Goal: Information Seeking & Learning: Get advice/opinions

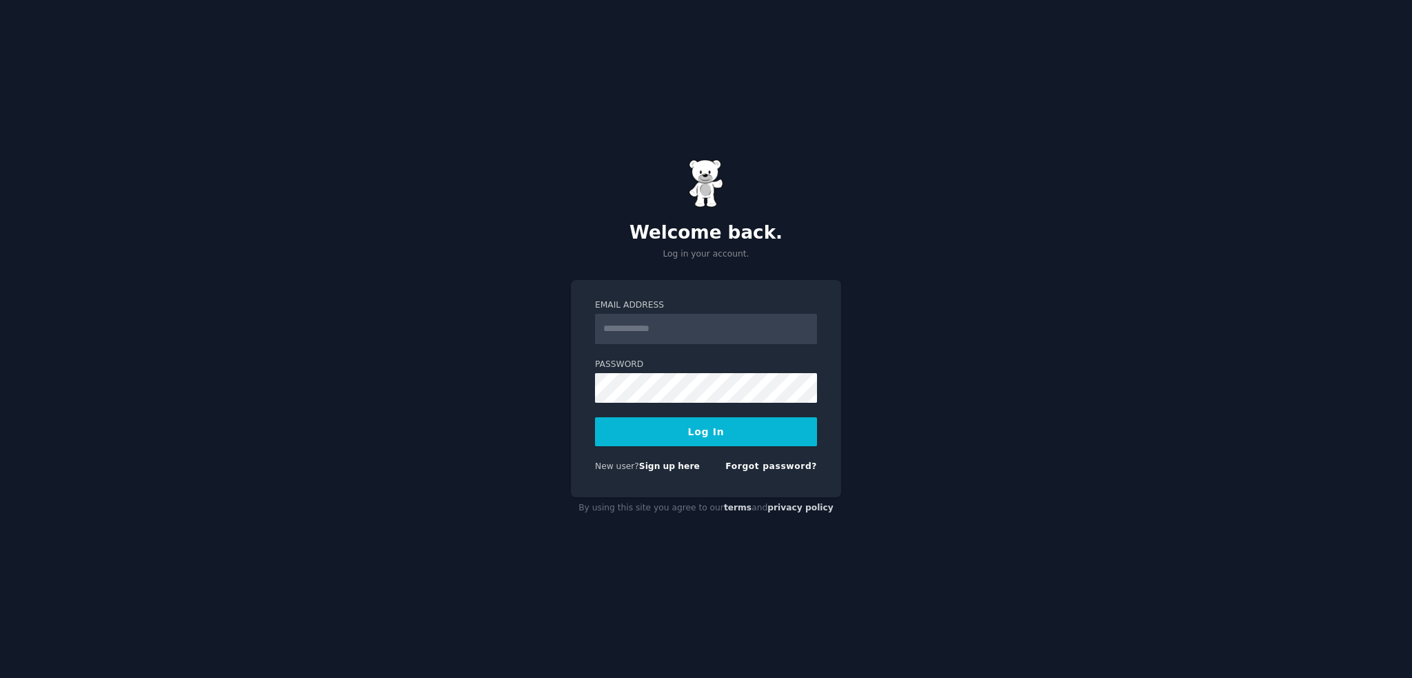
type input "**********"
click at [700, 422] on button "Log In" at bounding box center [706, 431] width 222 height 29
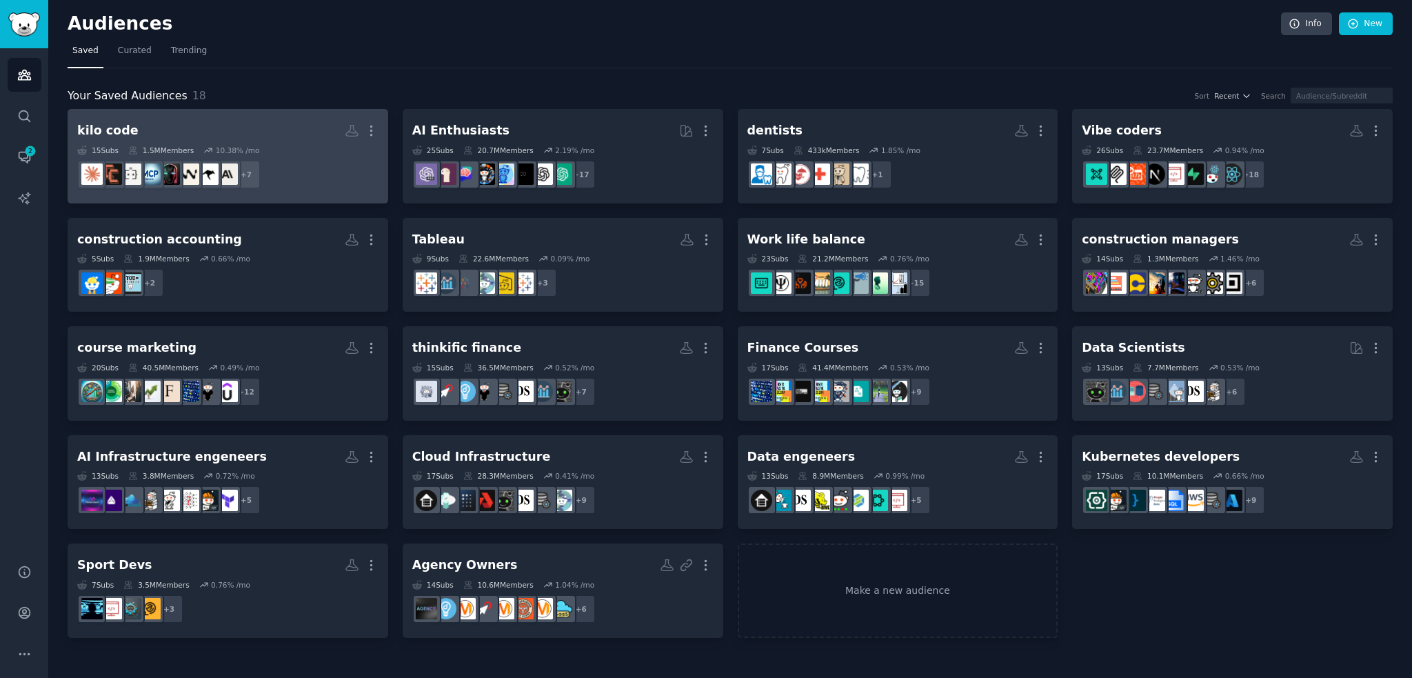
click at [292, 130] on h2 "kilo code More" at bounding box center [227, 131] width 301 height 24
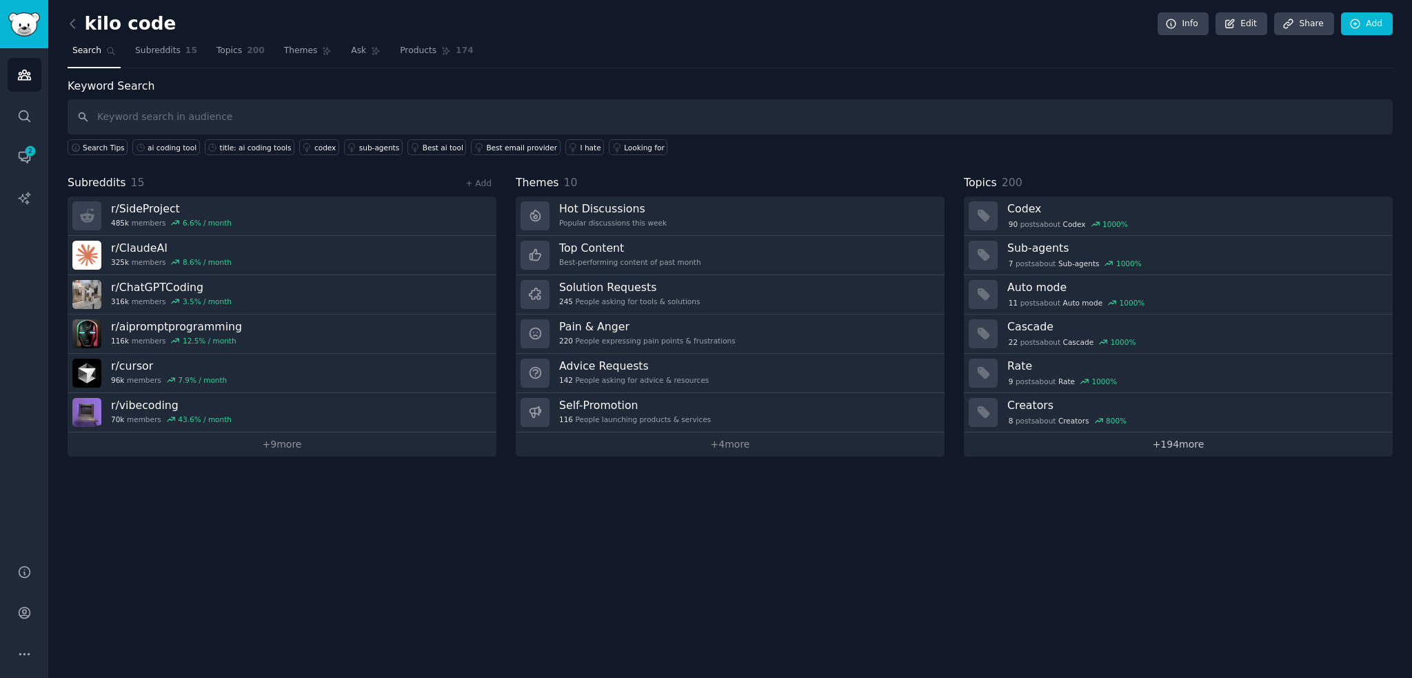
click at [1131, 443] on link "+ 194 more" at bounding box center [1178, 444] width 429 height 24
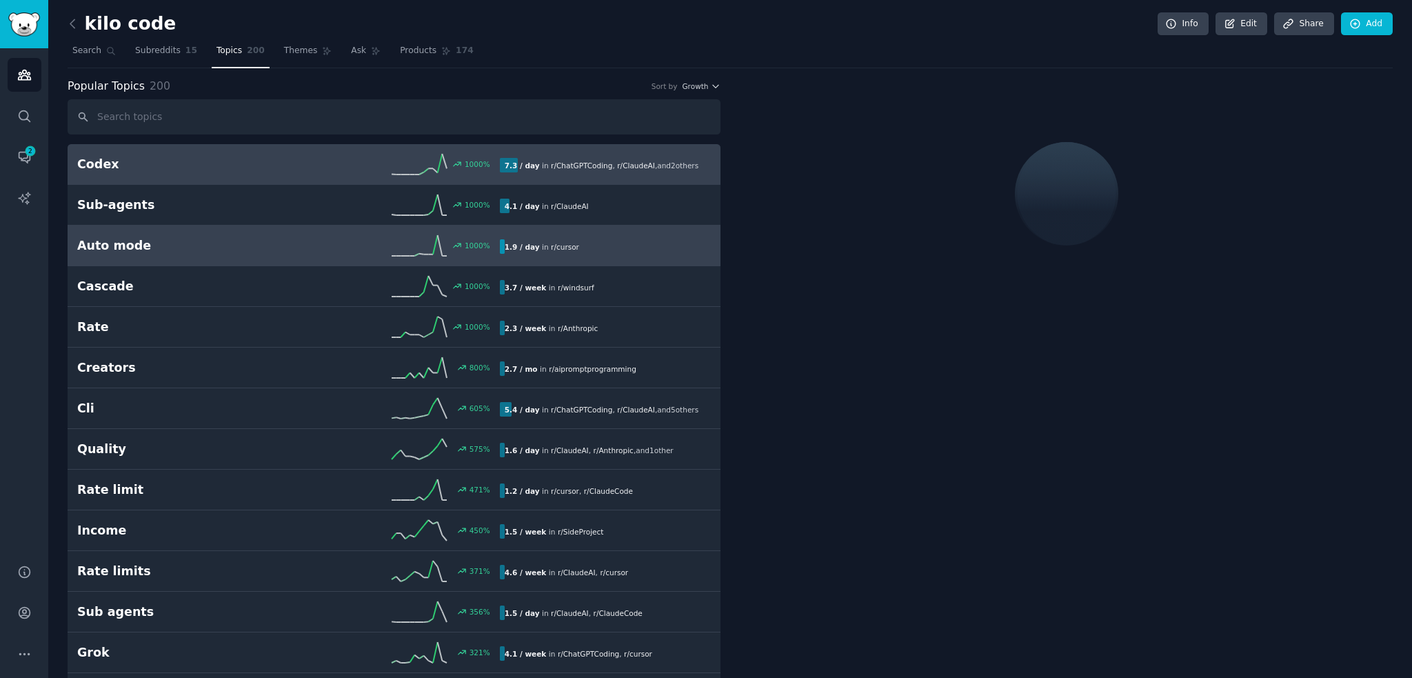
scroll to position [23, 0]
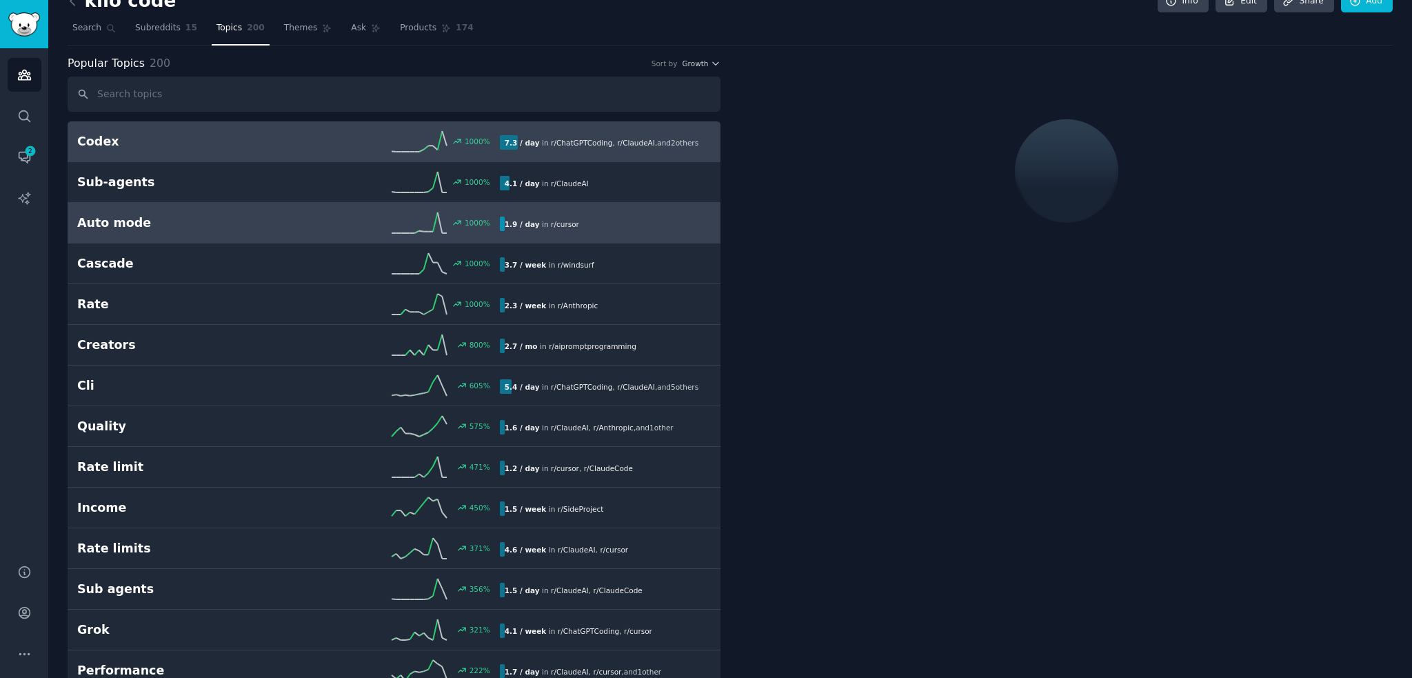
click at [198, 231] on link "Auto mode 1000 % 1.9 / day in r/ cursor" at bounding box center [394, 223] width 653 height 41
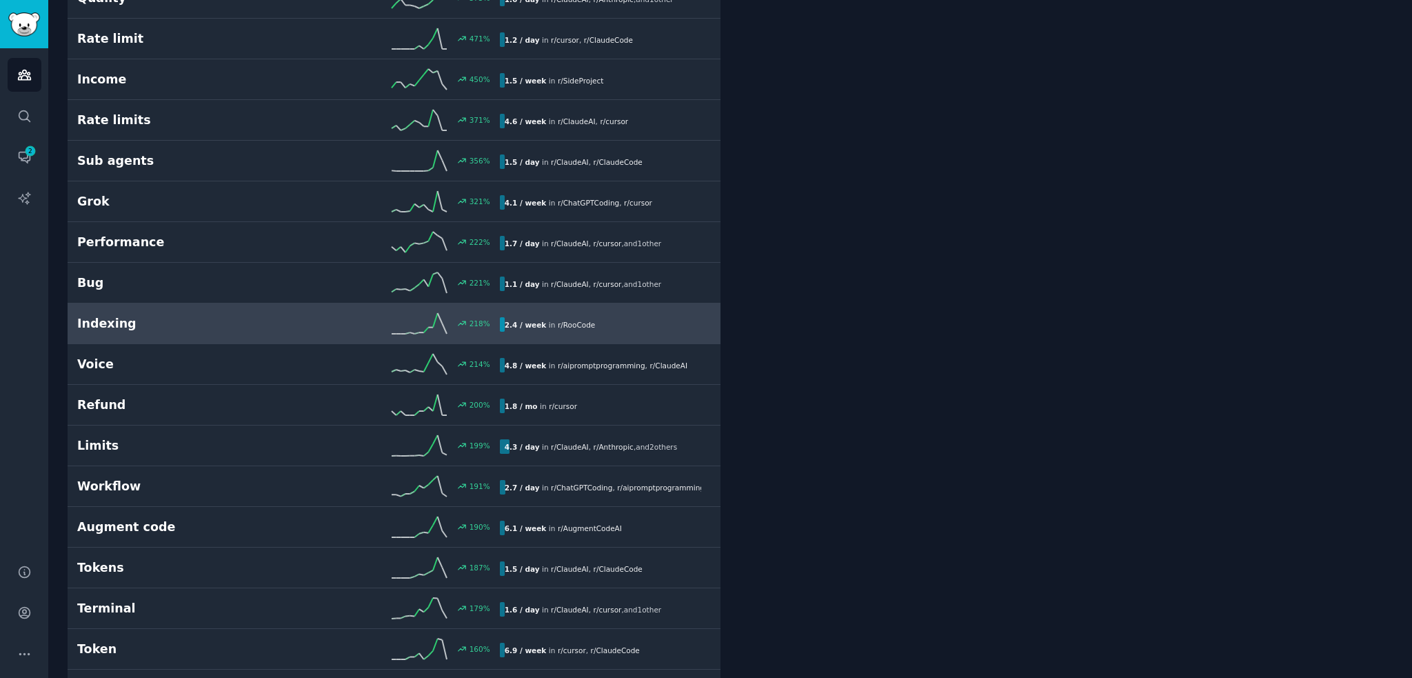
scroll to position [462, 0]
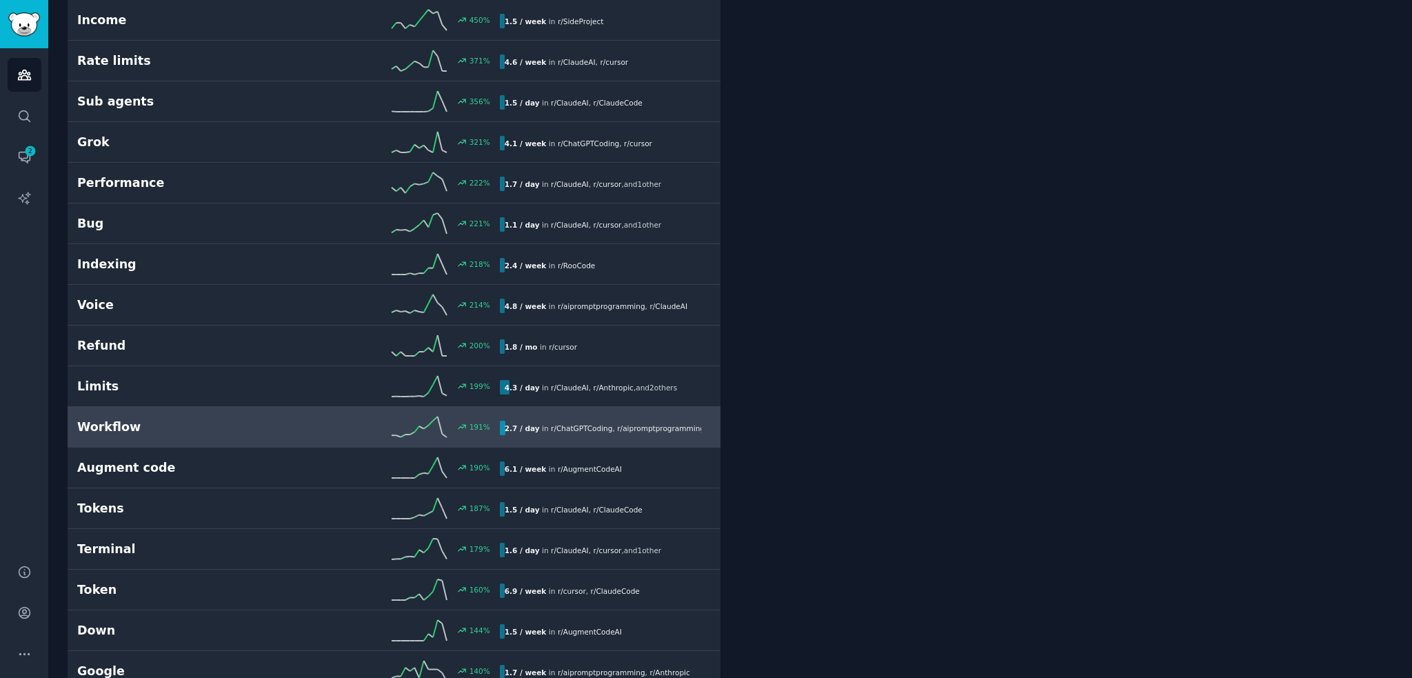
click at [179, 427] on h2 "Workflow" at bounding box center [182, 426] width 211 height 17
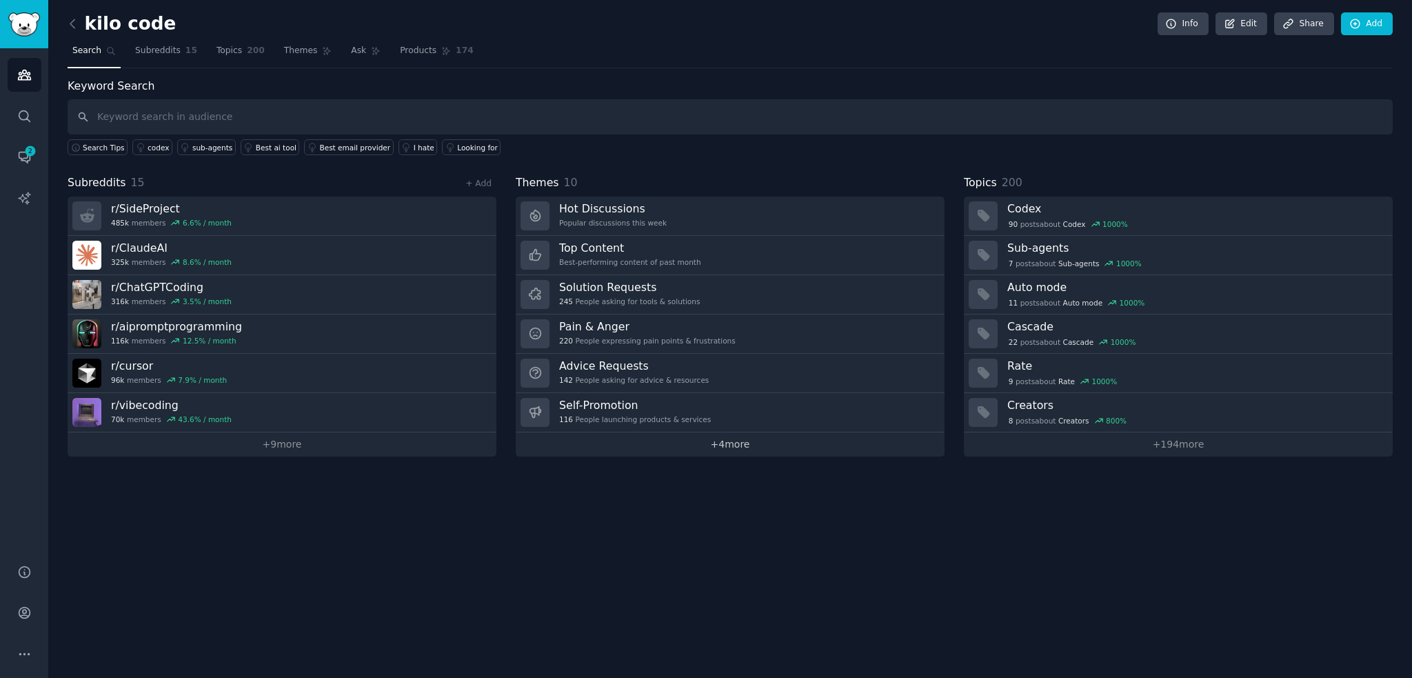
click at [678, 440] on link "+ 4 more" at bounding box center [730, 444] width 429 height 24
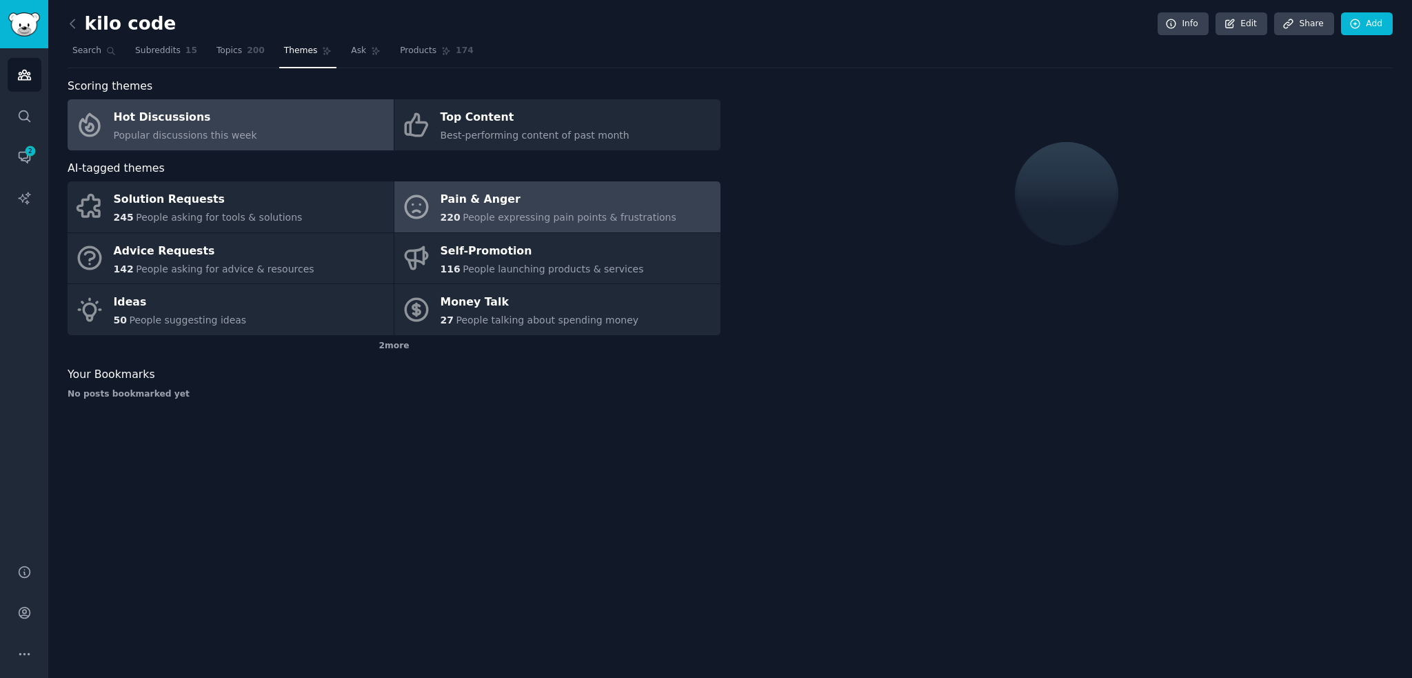
click at [505, 199] on div "Pain & Anger" at bounding box center [559, 200] width 236 height 22
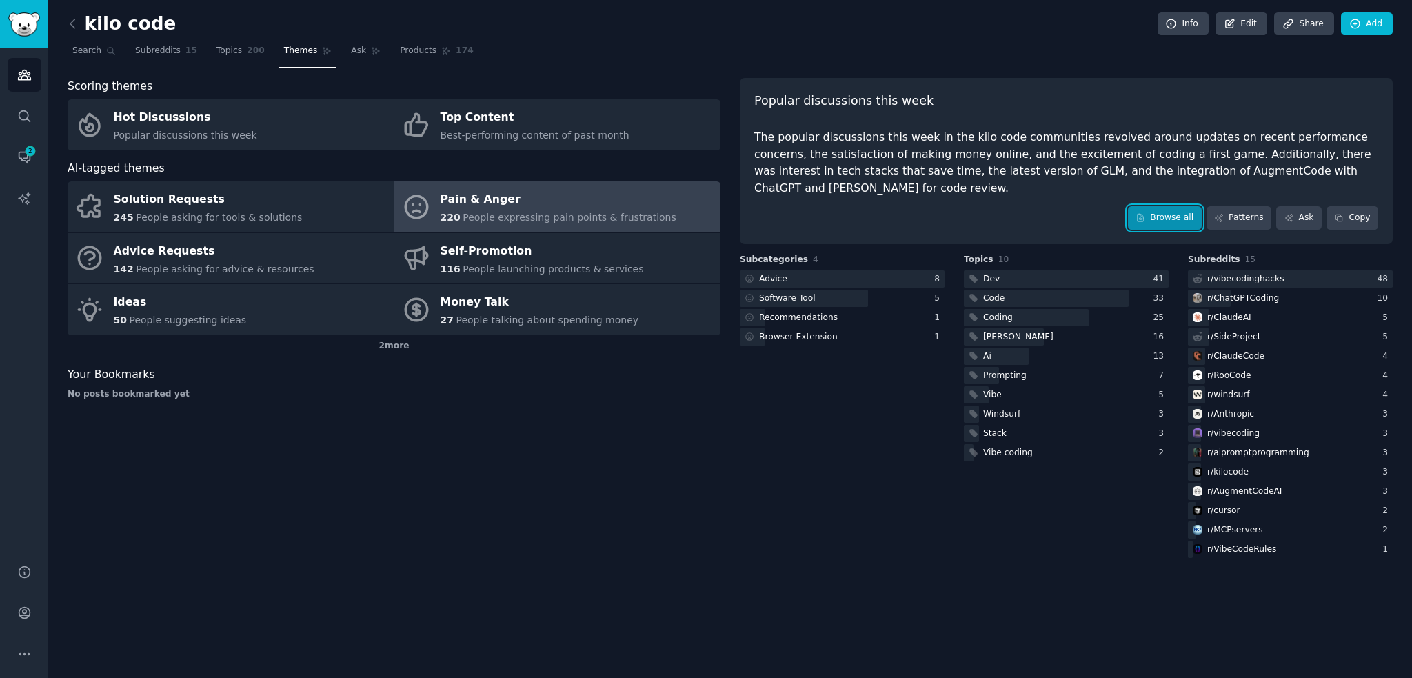
click at [1167, 207] on link "Browse all" at bounding box center [1165, 217] width 74 height 23
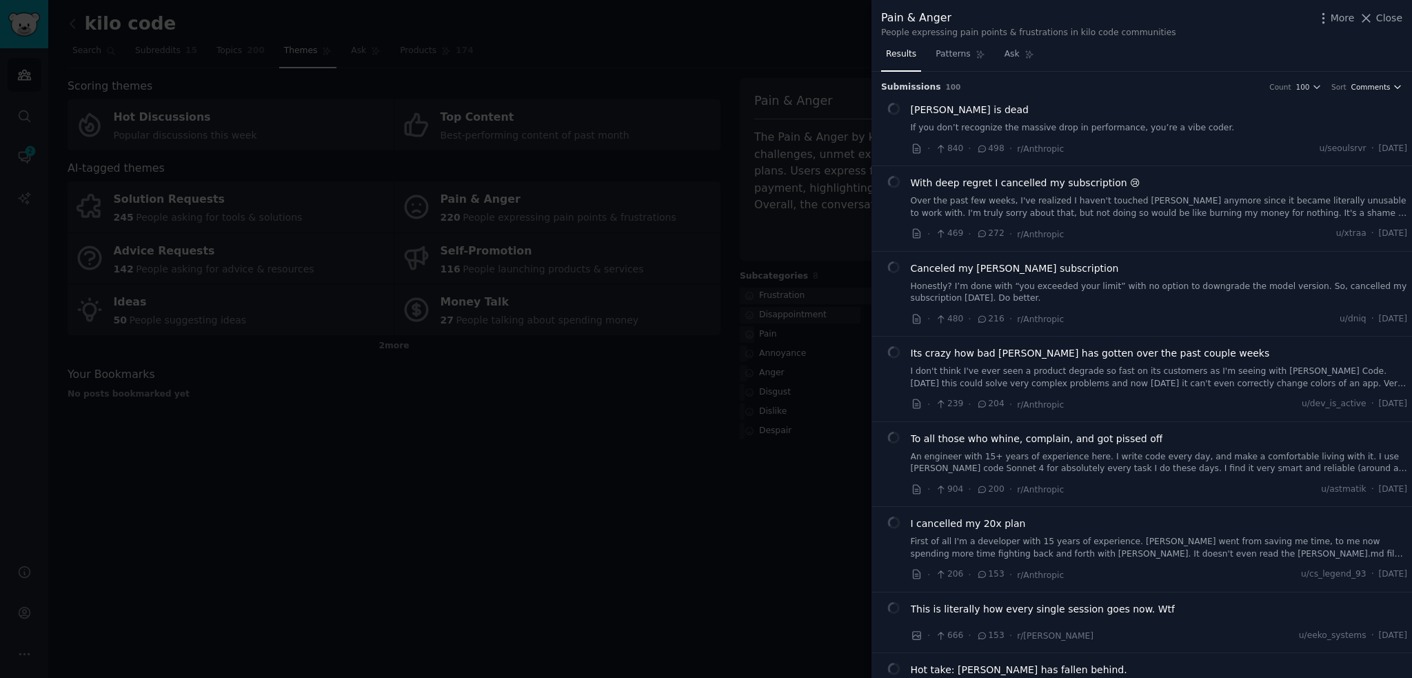
click at [1389, 88] on button "Comments" at bounding box center [1376, 87] width 51 height 10
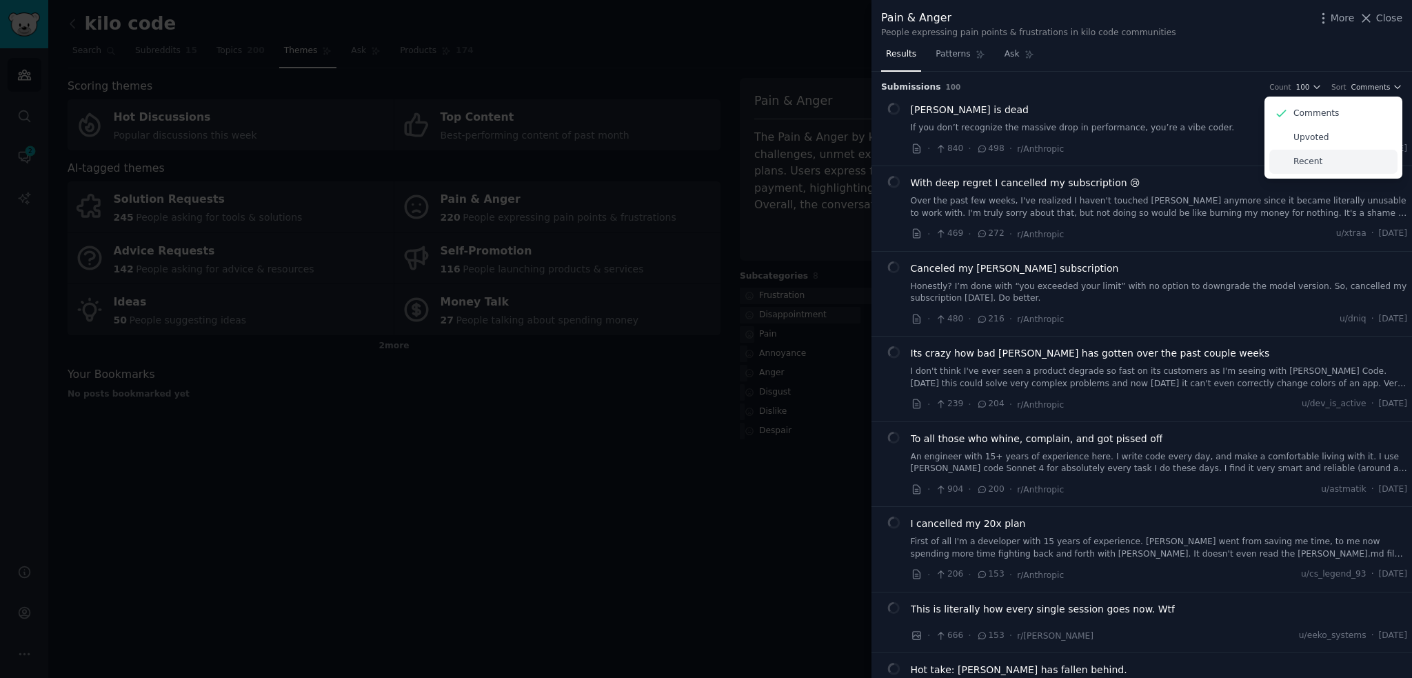
click at [1317, 162] on div "Recent" at bounding box center [1333, 162] width 128 height 24
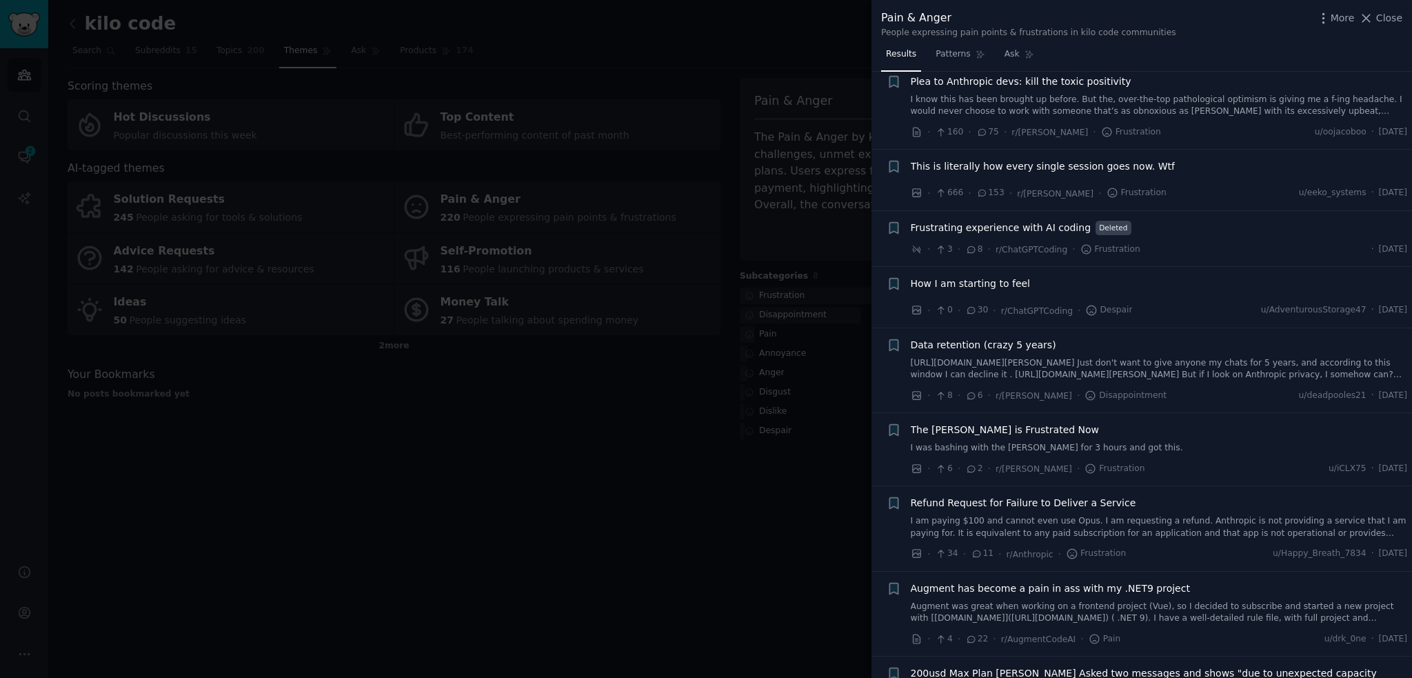
scroll to position [1862, 0]
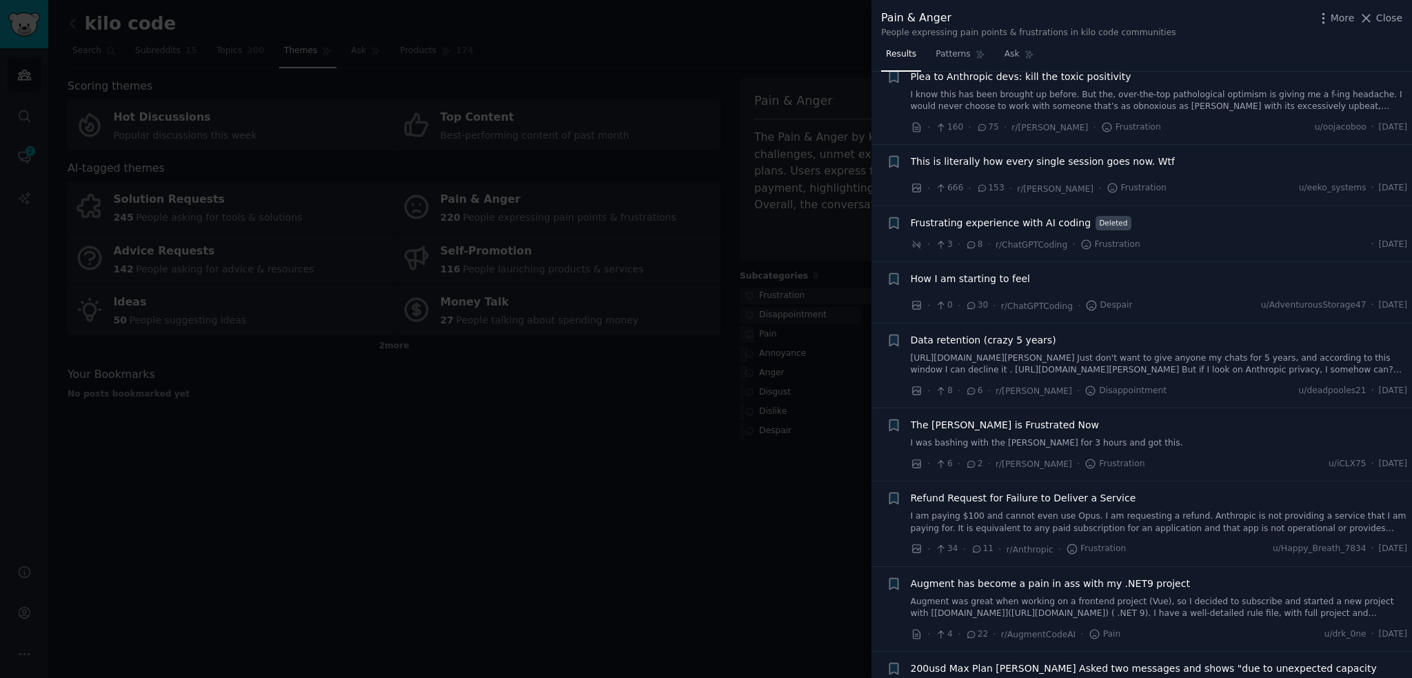
click at [807, 529] on div at bounding box center [706, 339] width 1412 height 678
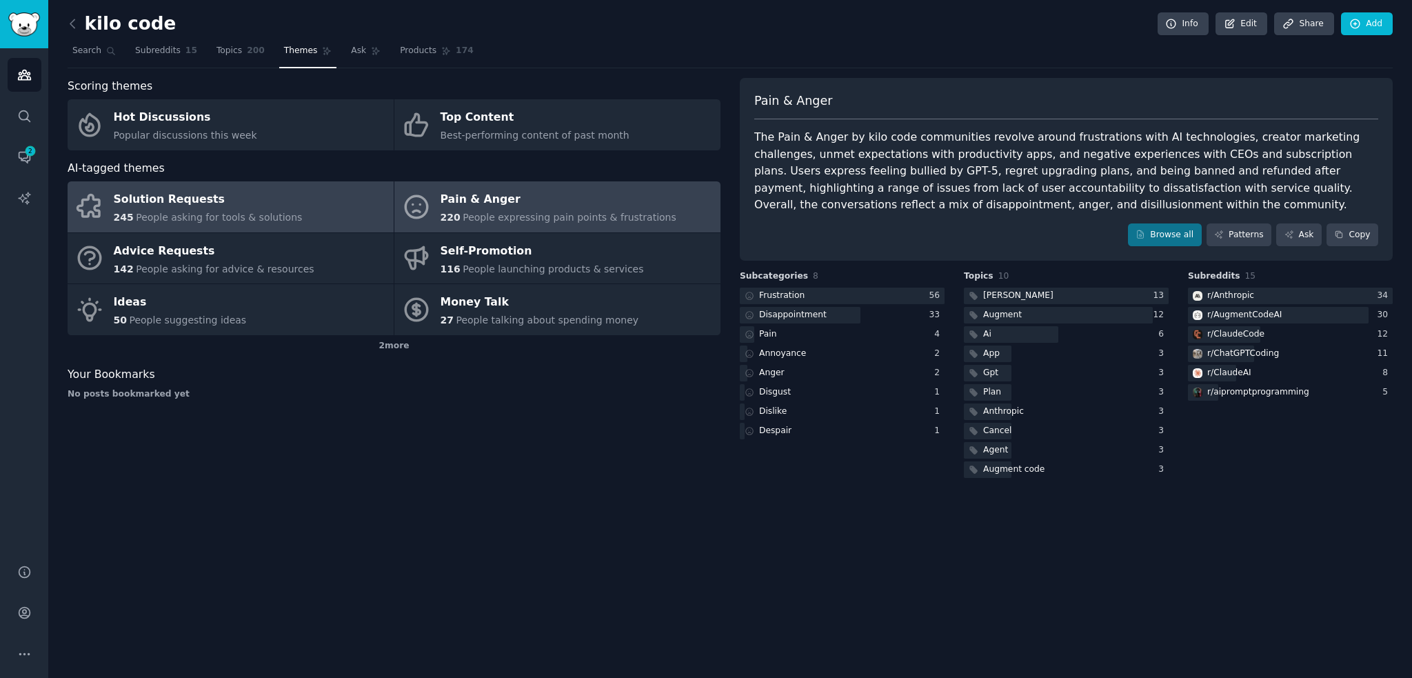
click at [252, 206] on div "Solution Requests" at bounding box center [208, 200] width 189 height 22
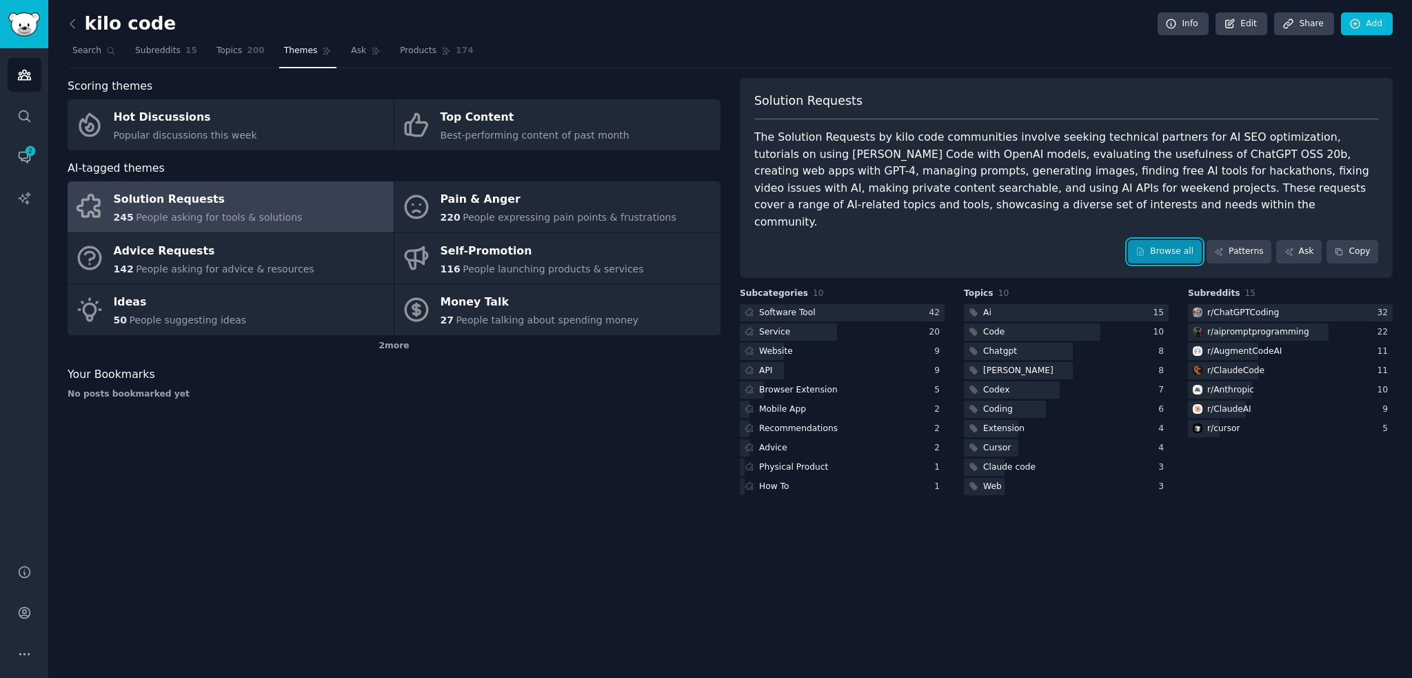
click at [1196, 241] on link "Browse all" at bounding box center [1165, 251] width 74 height 23
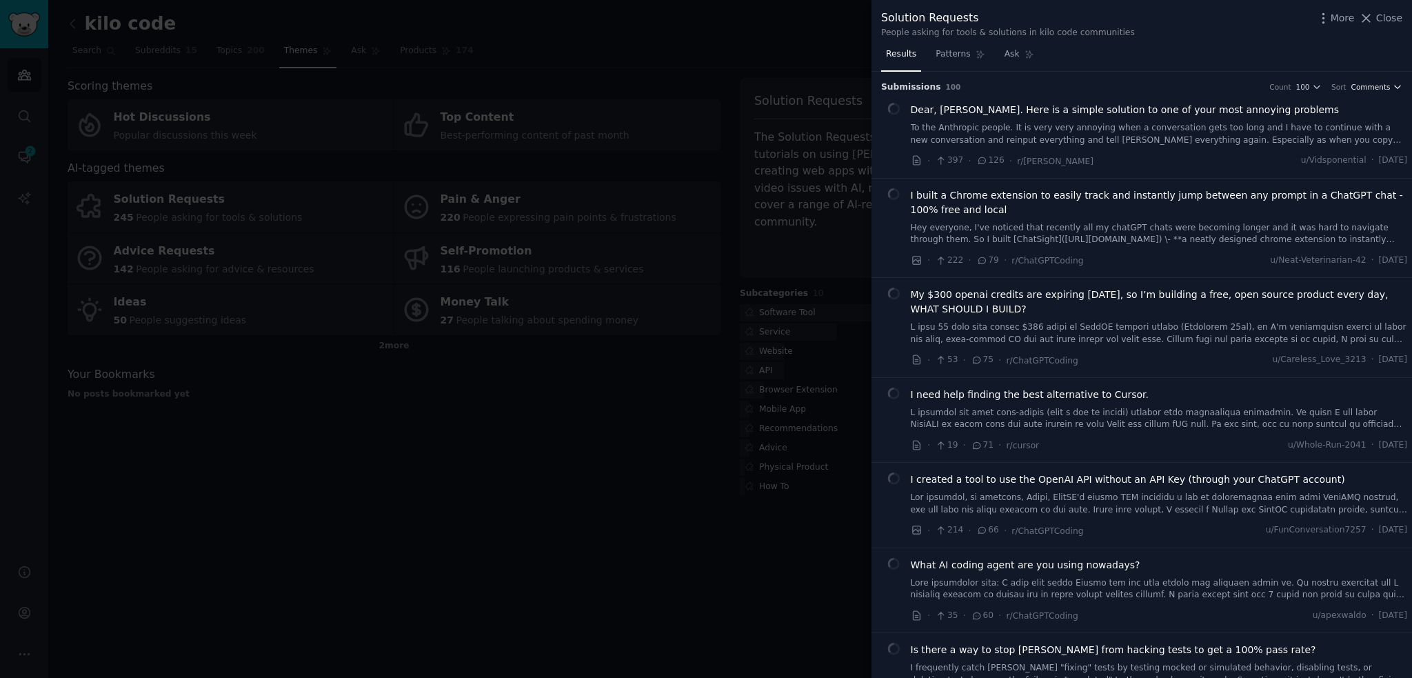
click at [1383, 82] on span "Comments" at bounding box center [1370, 87] width 39 height 10
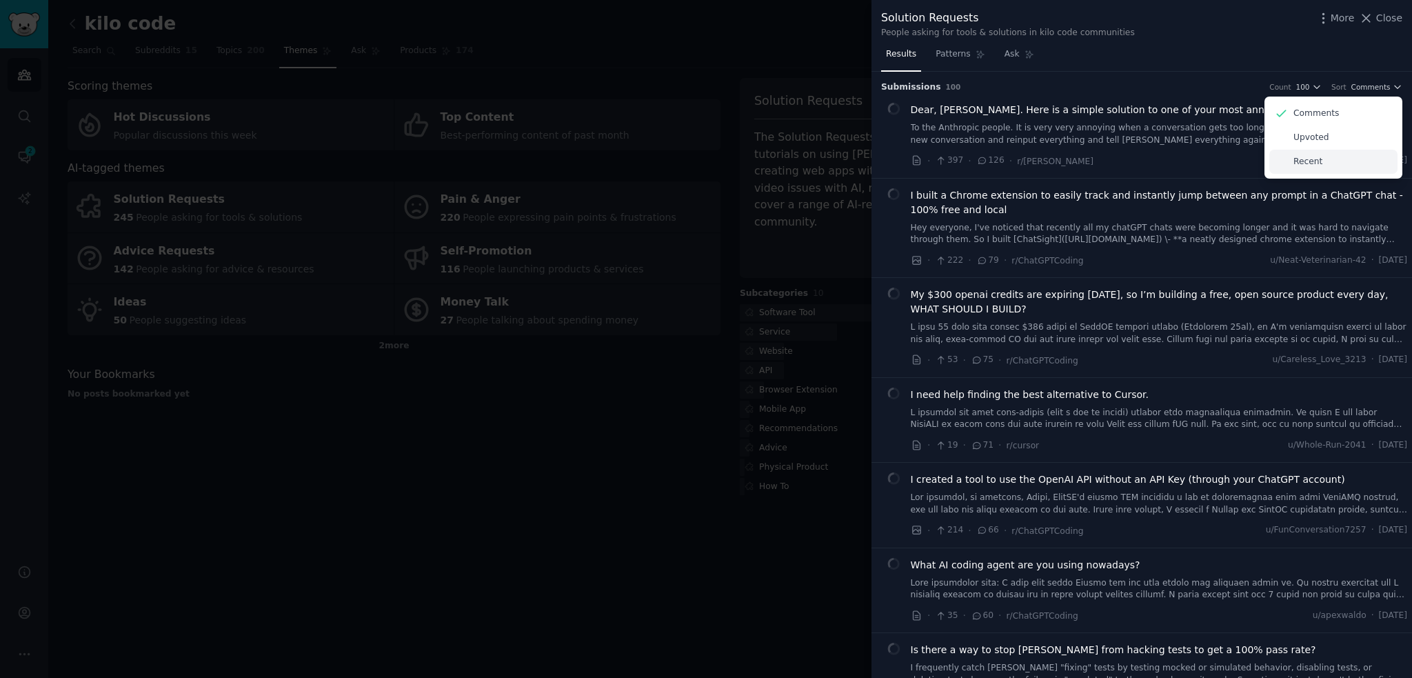
click at [1293, 161] on p "Recent" at bounding box center [1307, 162] width 29 height 12
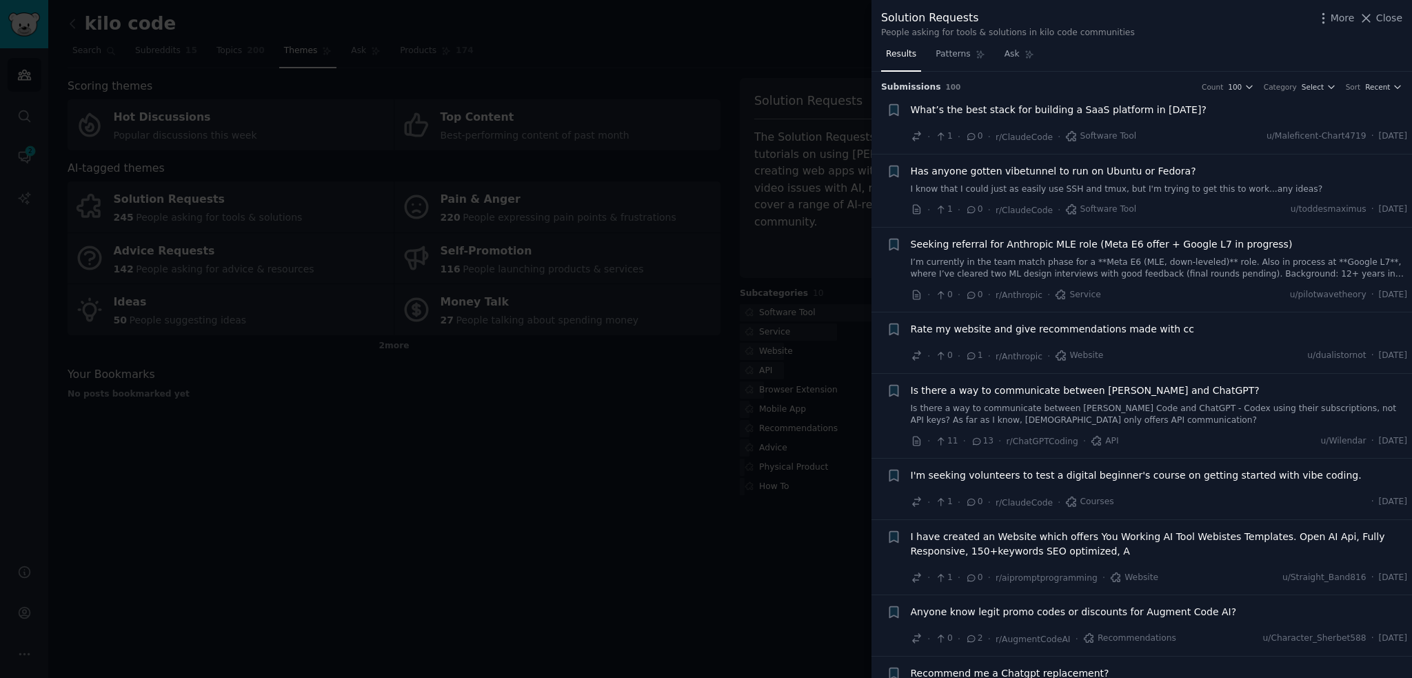
click at [1136, 114] on span "What’s the best stack for building a SaaS platform in [DATE]?" at bounding box center [1059, 110] width 296 height 14
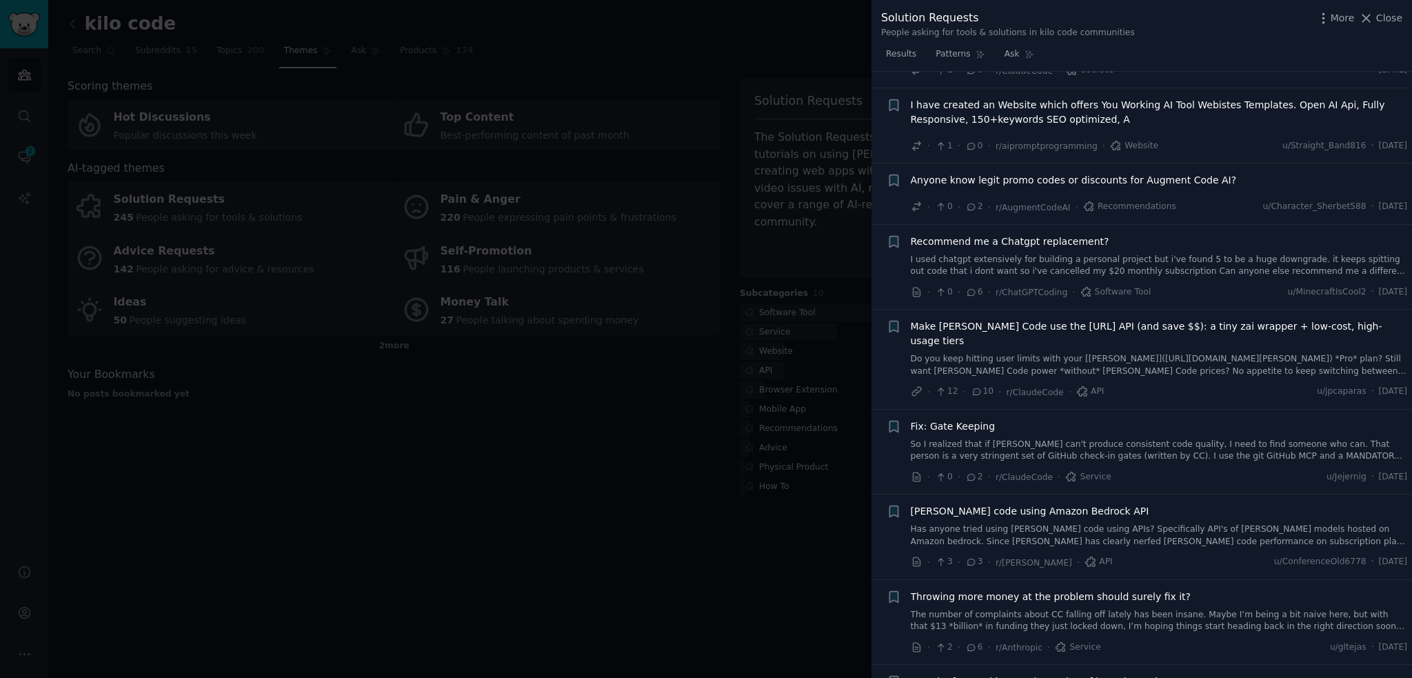
scroll to position [642, 0]
click at [1082, 238] on span "Recommend me a Chatgpt replacement?" at bounding box center [1010, 238] width 199 height 14
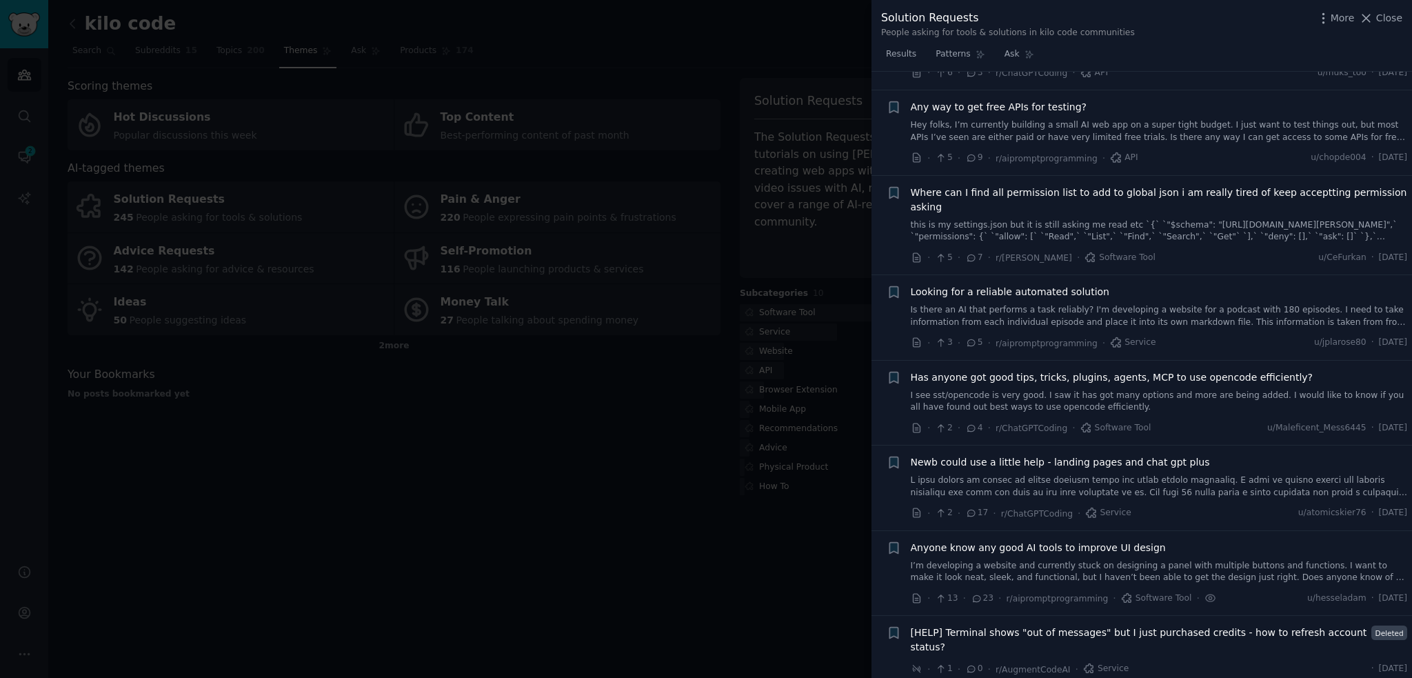
scroll to position [2652, 0]
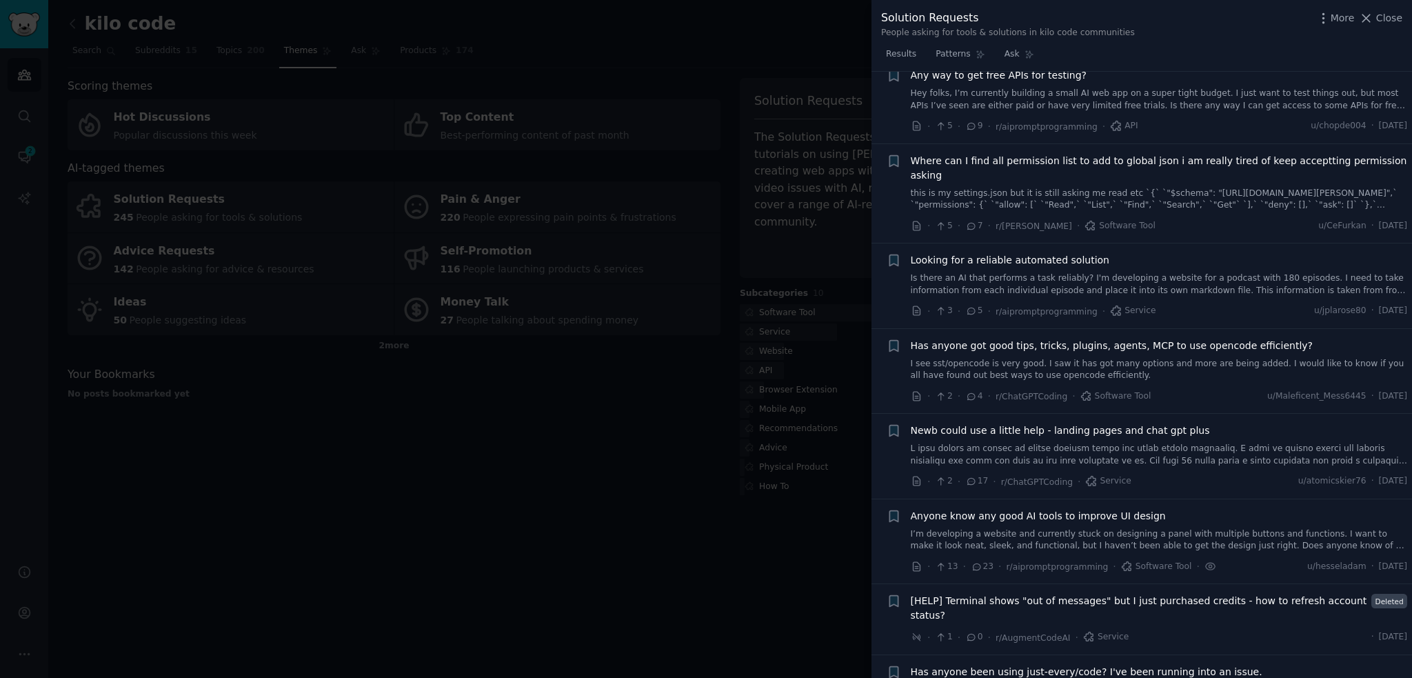
click at [981, 509] on span "Anyone know any good AI tools to improve UI design" at bounding box center [1038, 516] width 255 height 14
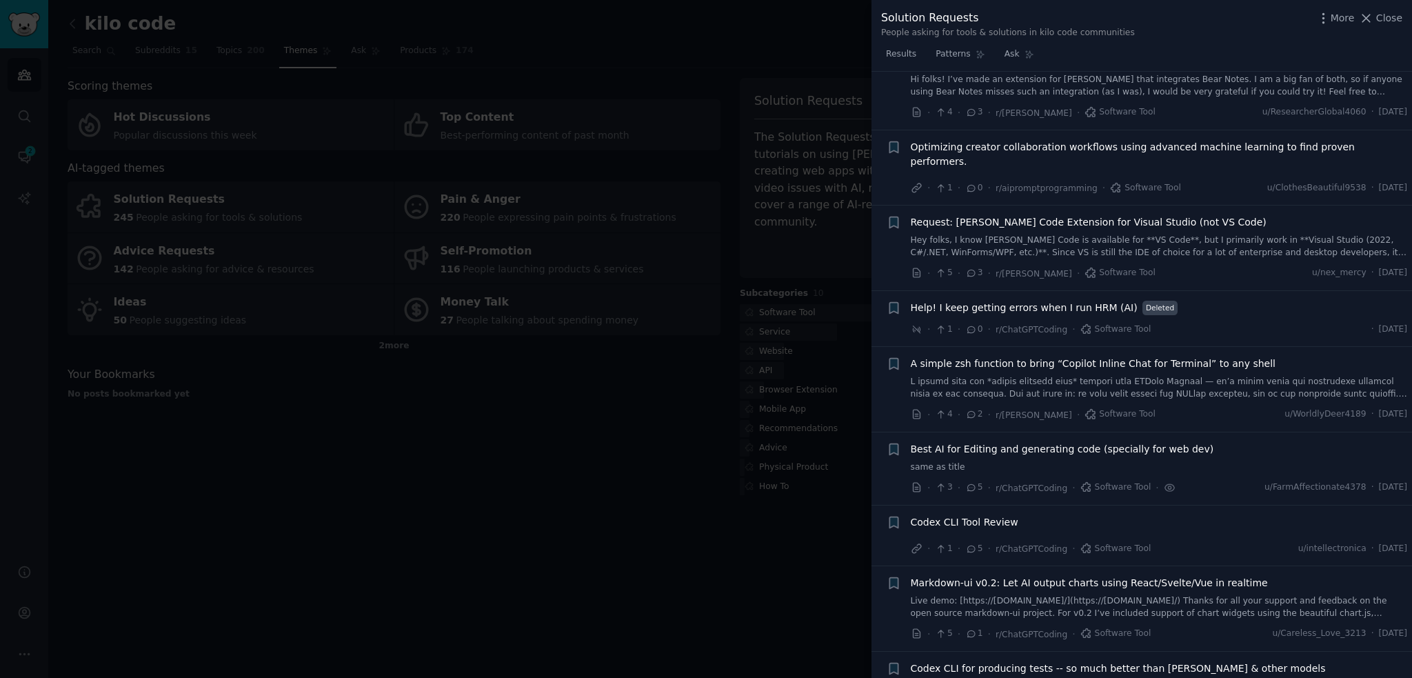
scroll to position [3352, 0]
click at [1116, 441] on span "Best AI for Editing and generating code (specially for web dev)" at bounding box center [1062, 448] width 303 height 14
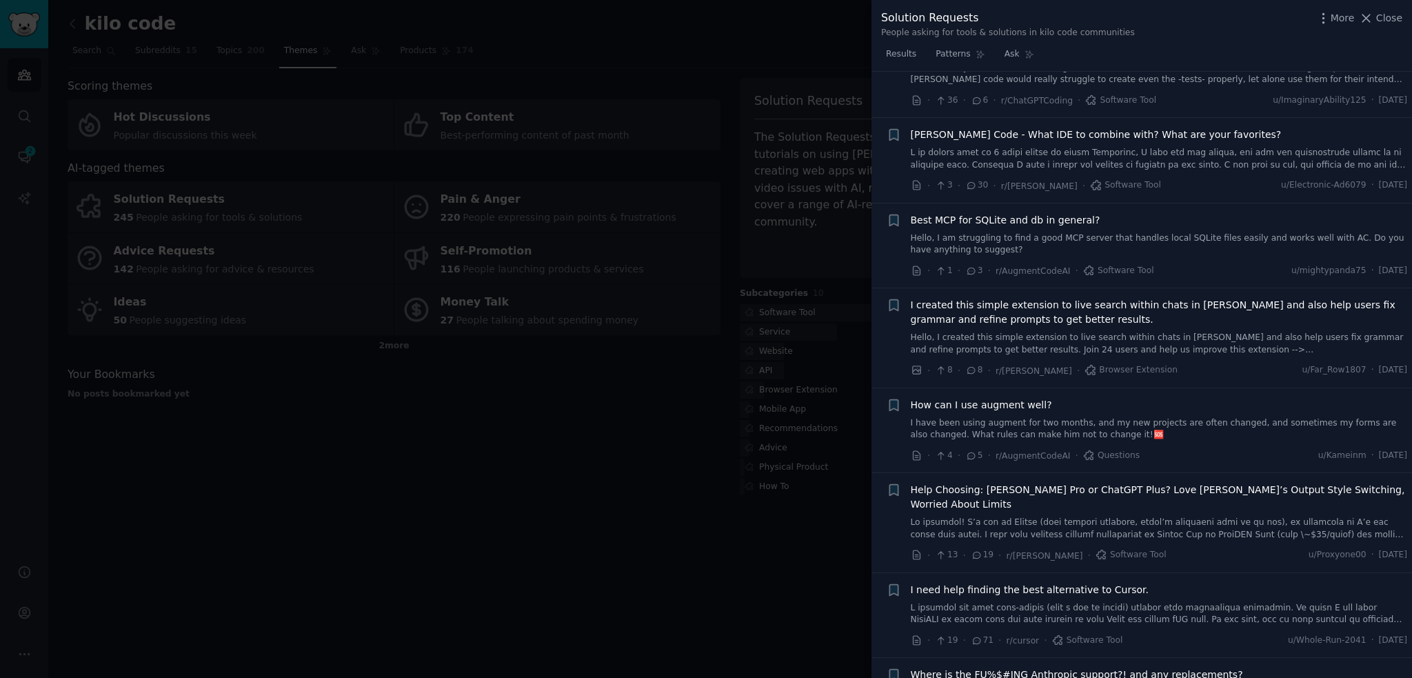
scroll to position [3973, 0]
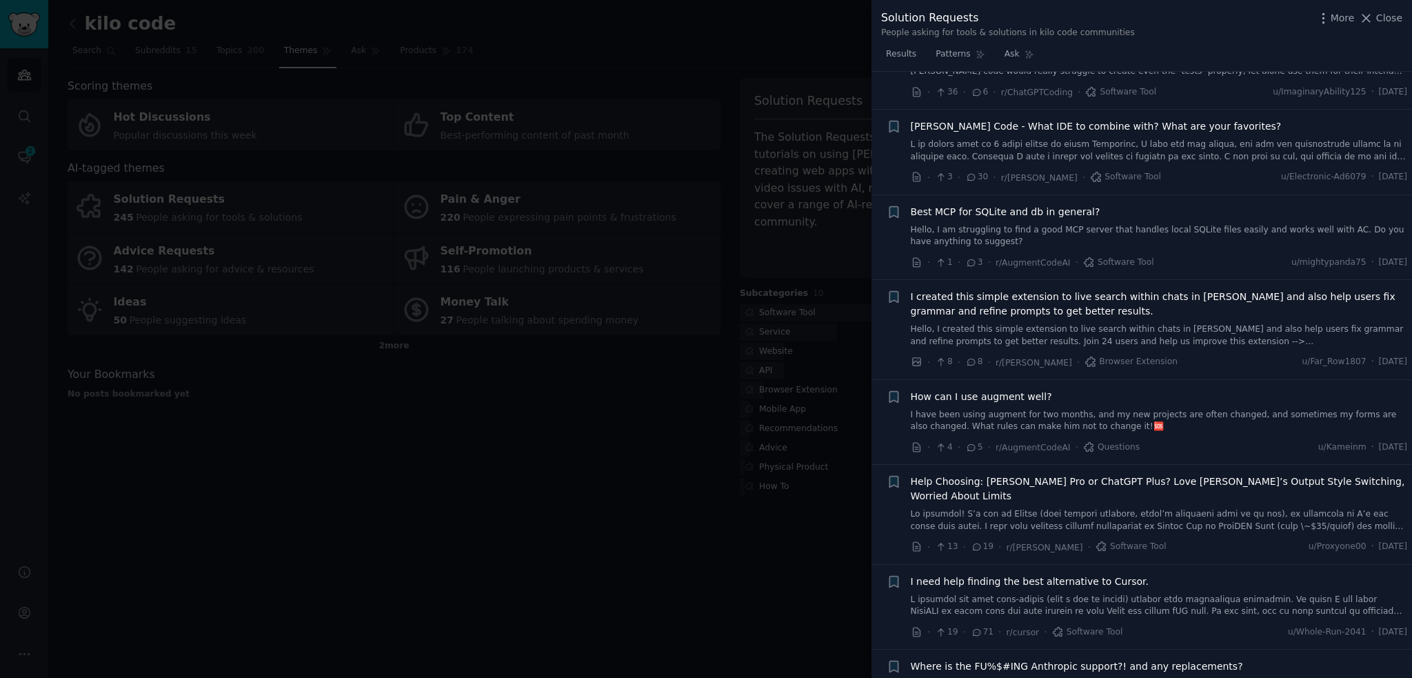
click at [652, 596] on div at bounding box center [706, 339] width 1412 height 678
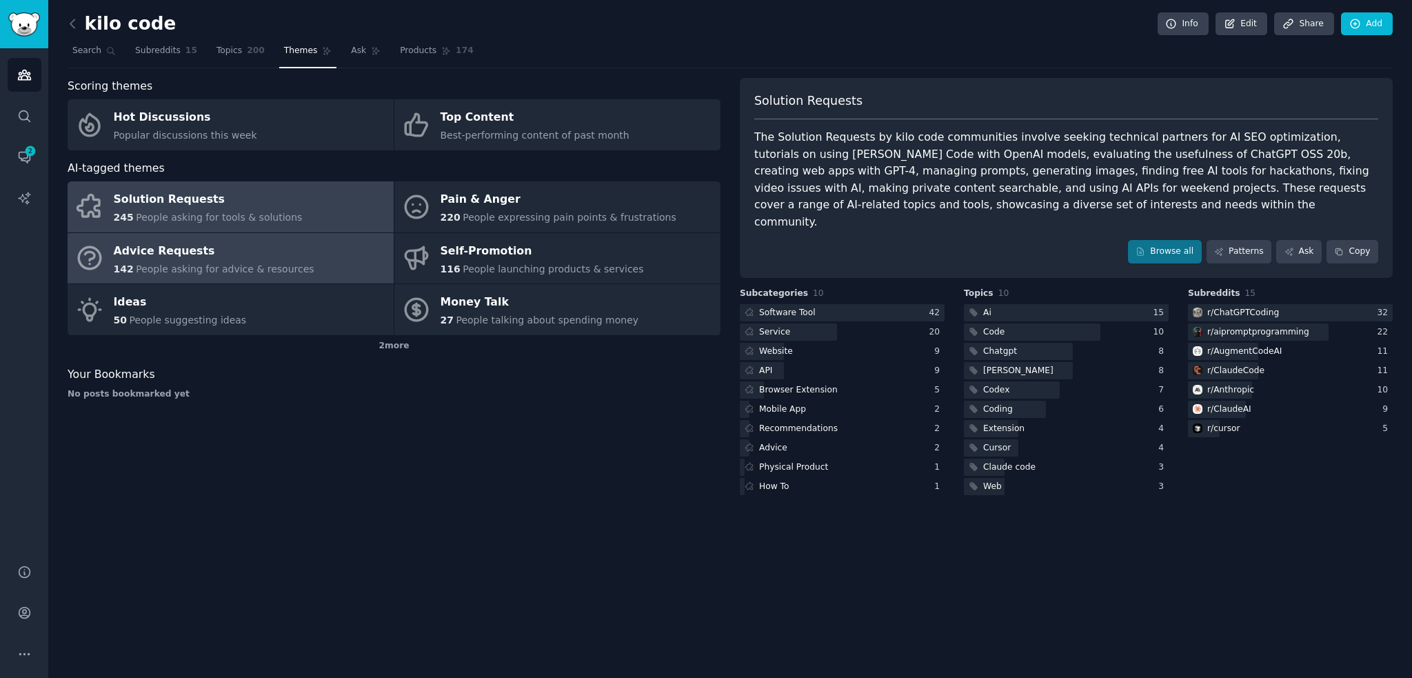
click at [279, 262] on div "142 People asking for advice & resources" at bounding box center [214, 269] width 201 height 14
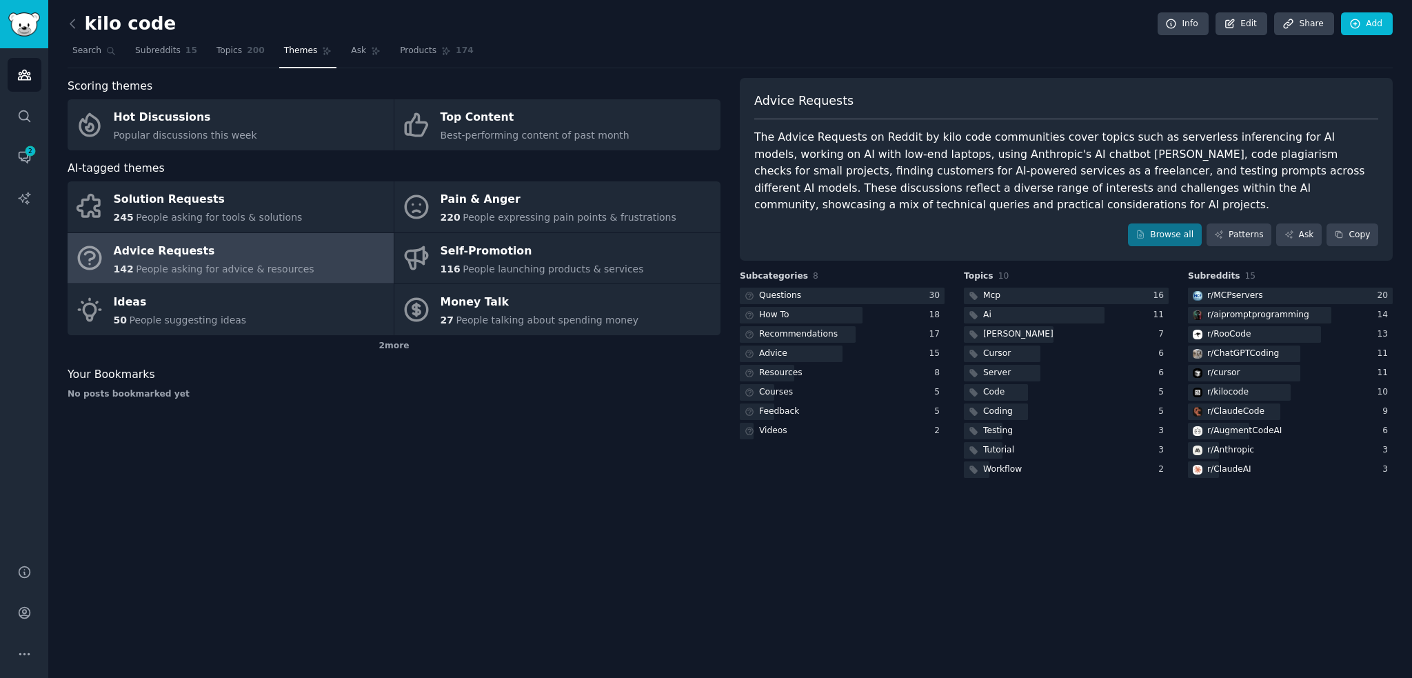
click at [1127, 235] on div "Browse all Patterns Ask Copy" at bounding box center [1066, 234] width 624 height 23
click at [1186, 232] on link "Browse all" at bounding box center [1165, 234] width 74 height 23
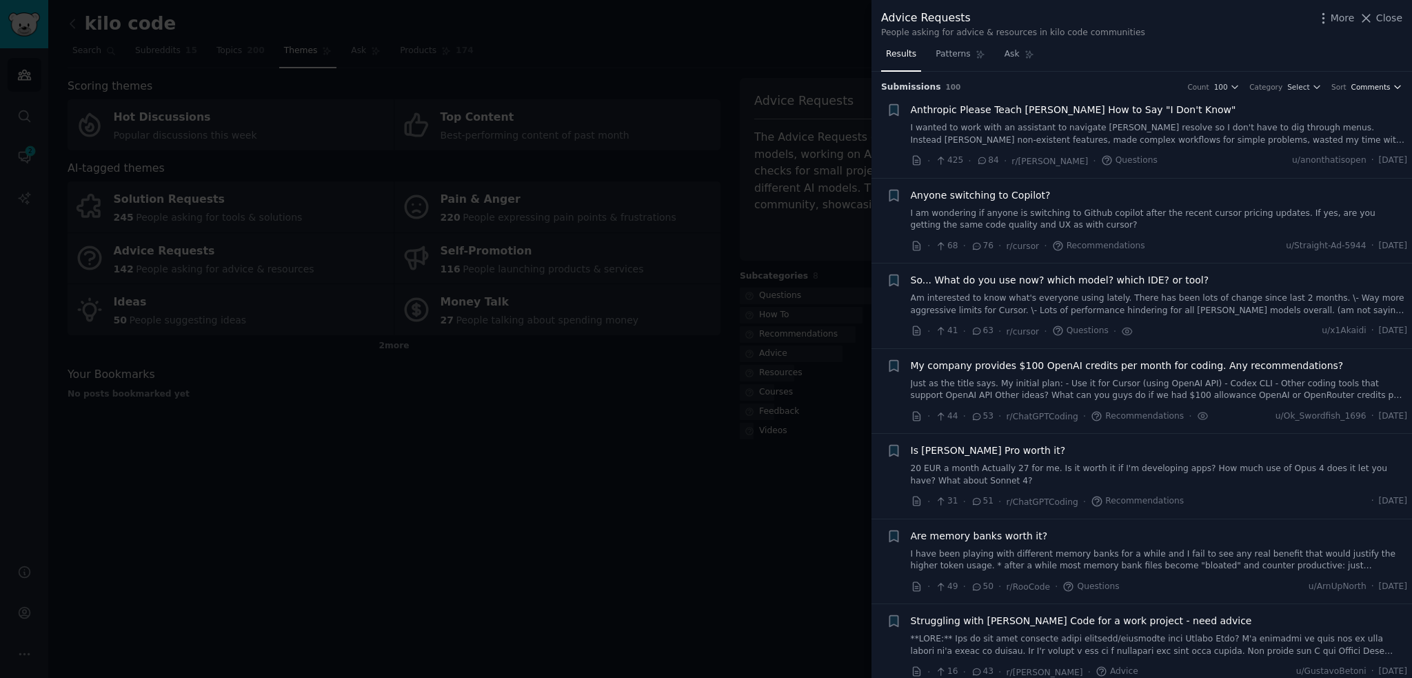
click at [1357, 85] on span "Comments" at bounding box center [1370, 87] width 39 height 10
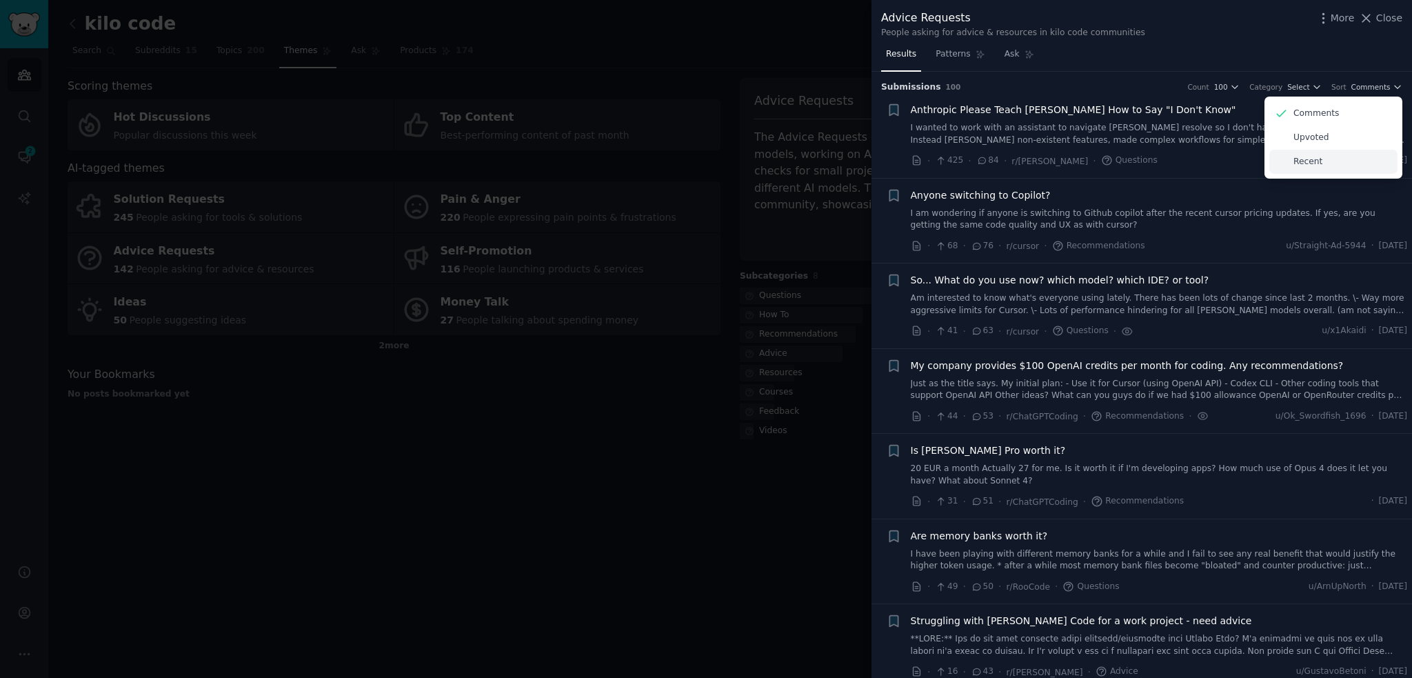
click at [1318, 163] on div "Recent" at bounding box center [1333, 162] width 128 height 24
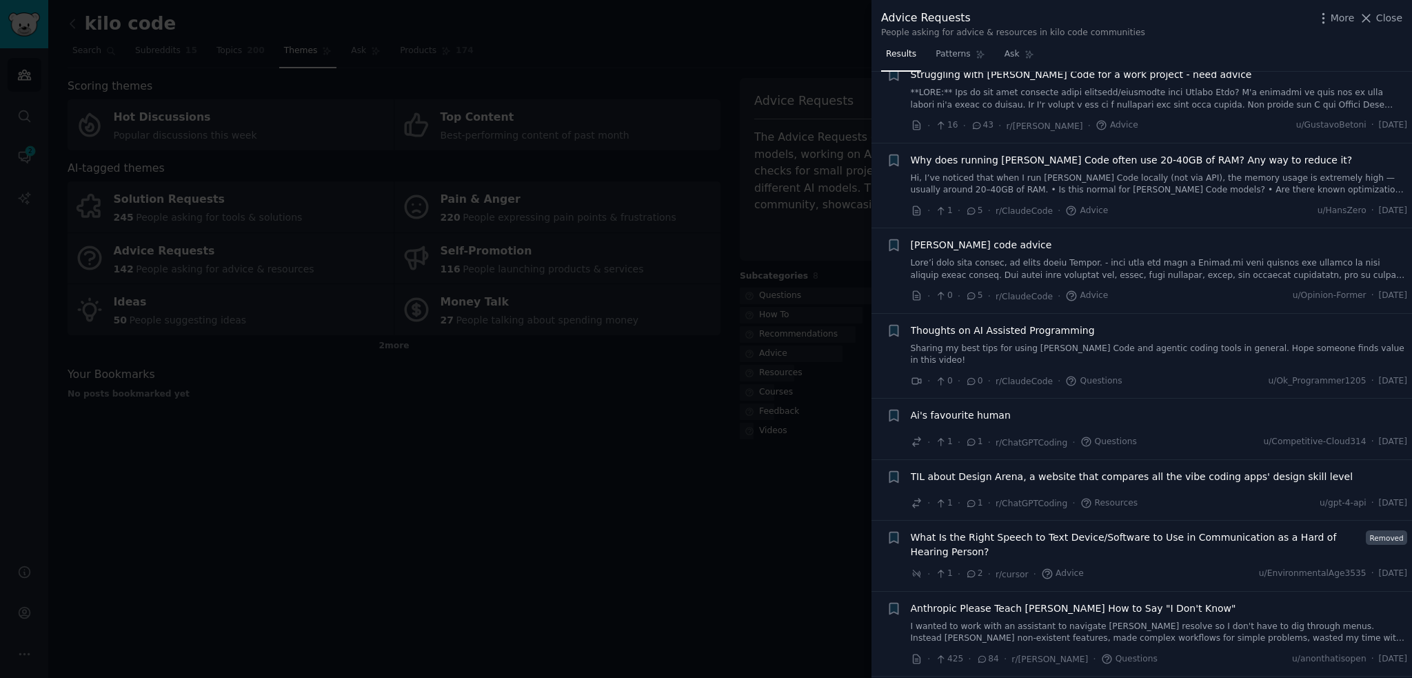
scroll to position [1126, 0]
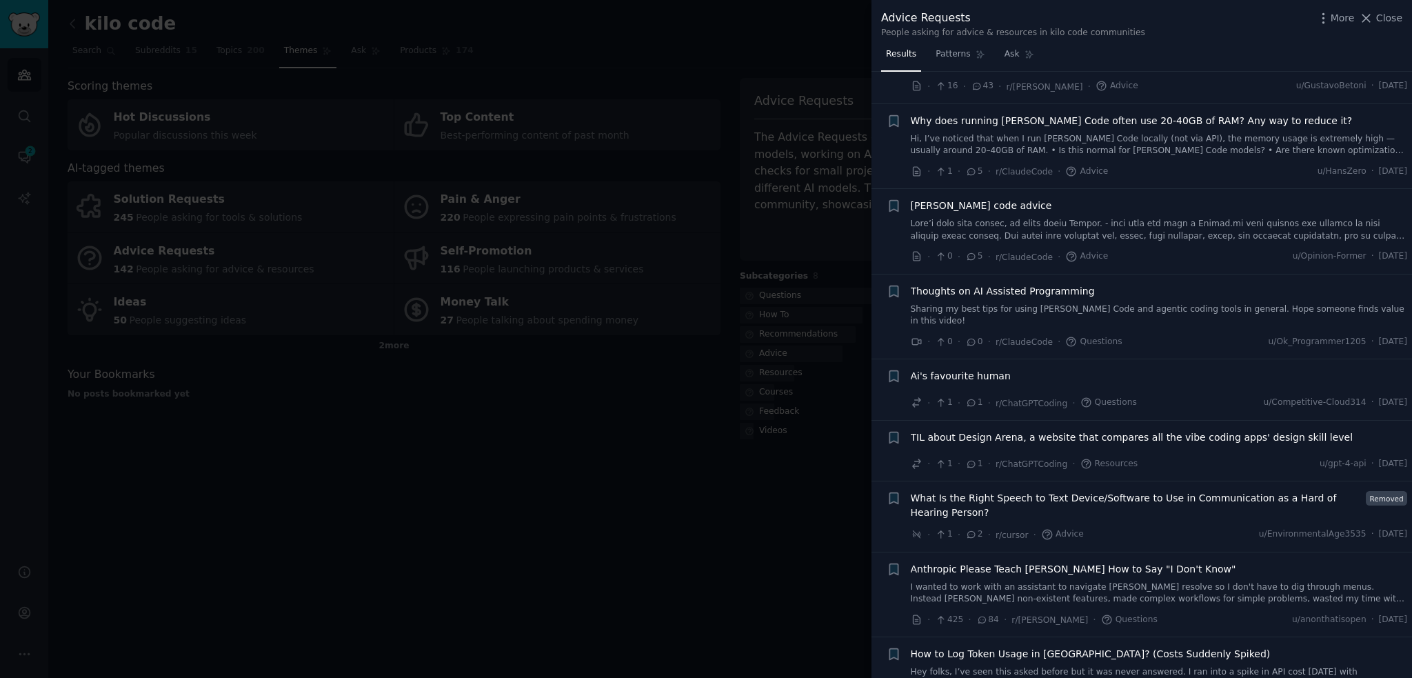
click at [769, 523] on div at bounding box center [706, 339] width 1412 height 678
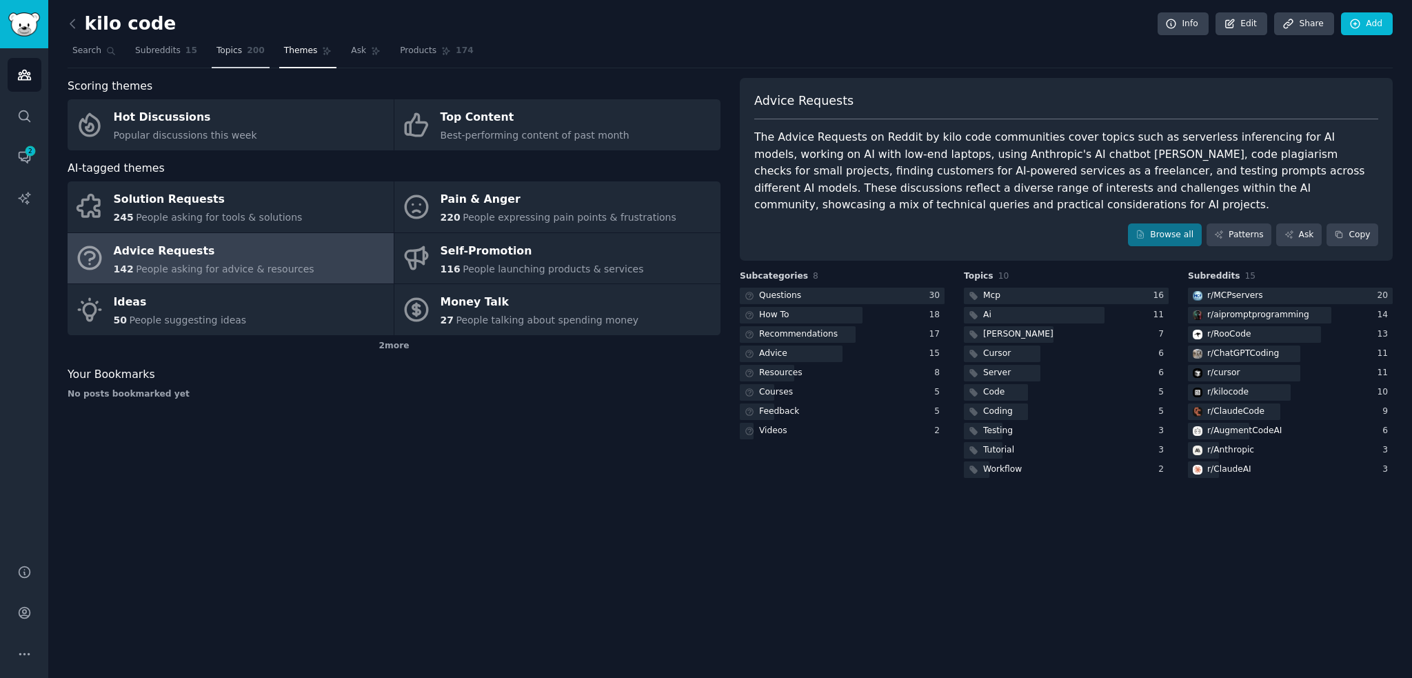
click at [247, 49] on span "200" at bounding box center [256, 51] width 18 height 12
